Goal: Navigation & Orientation: Find specific page/section

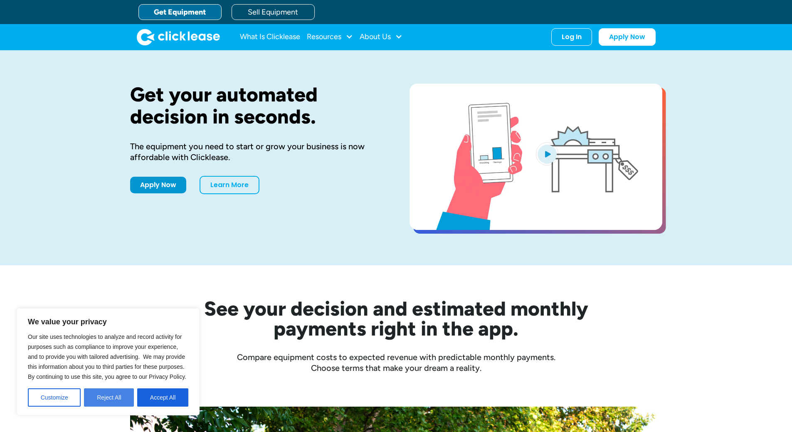
click at [118, 393] on button "Reject All" at bounding box center [109, 397] width 50 height 18
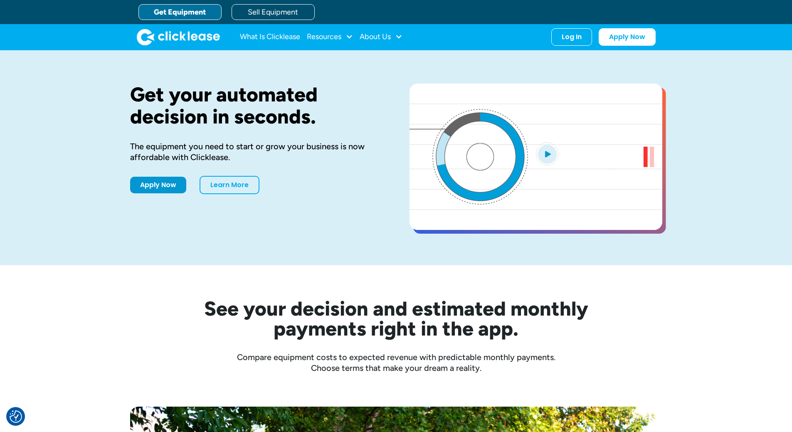
click at [159, 17] on link "Get Equipment" at bounding box center [179, 12] width 83 height 16
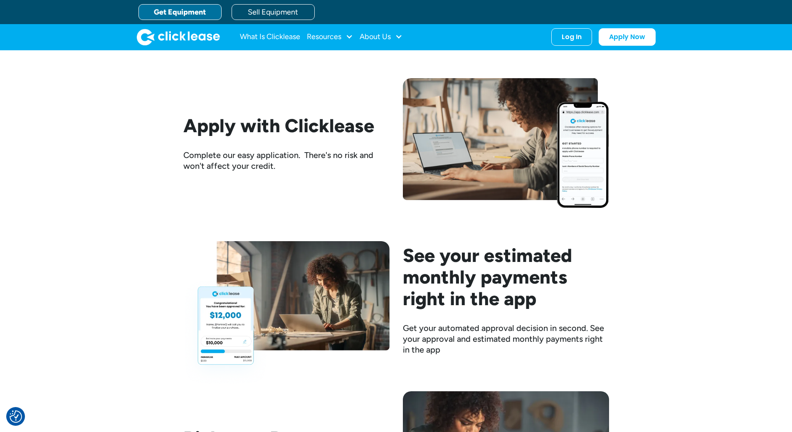
scroll to position [937, 0]
click at [334, 37] on div "Resources" at bounding box center [324, 37] width 34 height 0
